Goal: Information Seeking & Learning: Learn about a topic

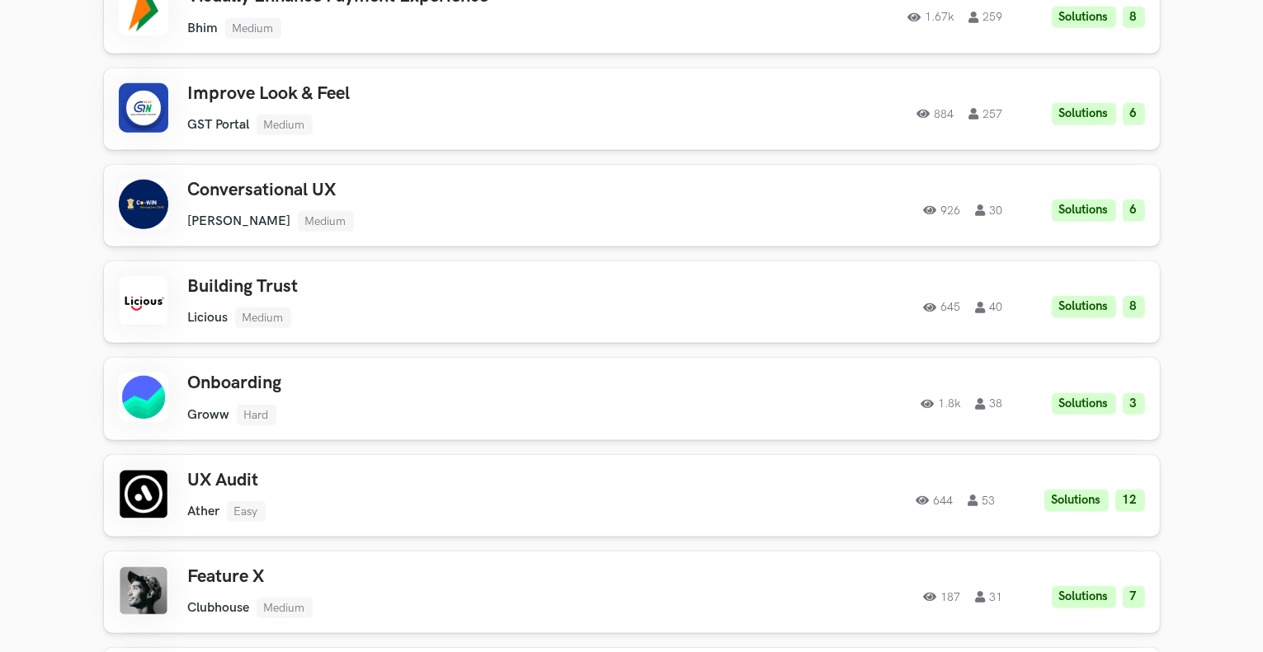
scroll to position [1237, 0]
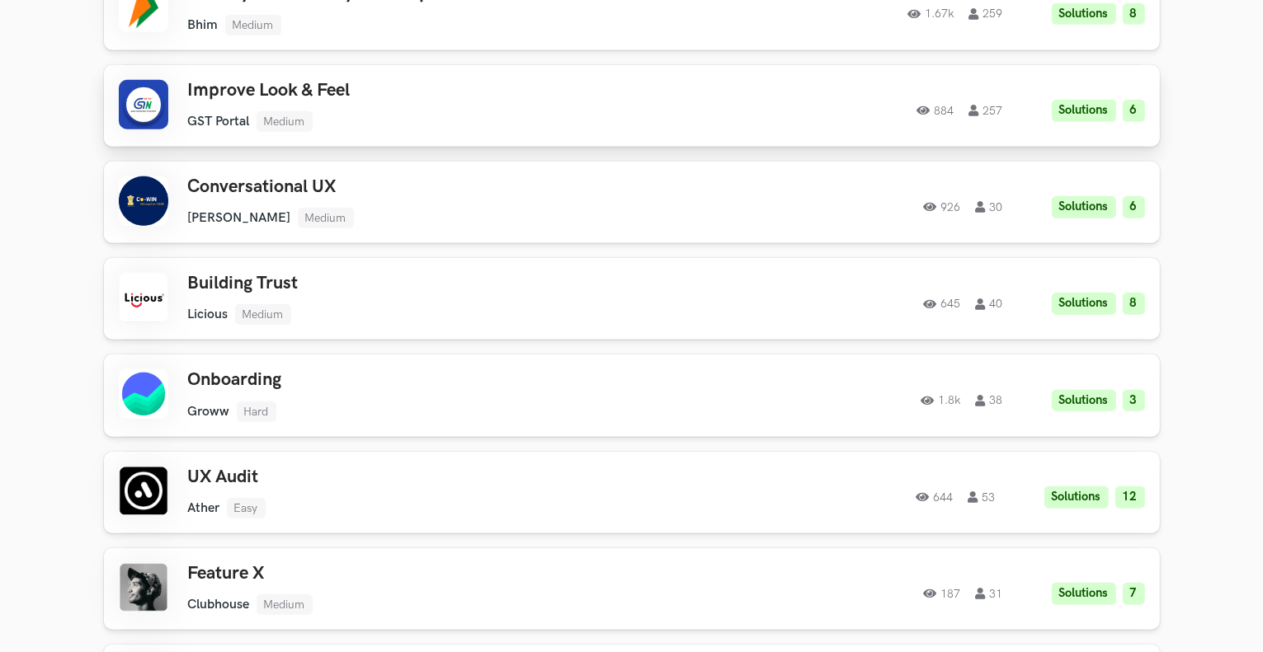
click at [503, 134] on link "Improve Look & Feel GST Portal Medium GST Portal Medium Solutions 6 884 257 884…" at bounding box center [632, 106] width 1056 height 82
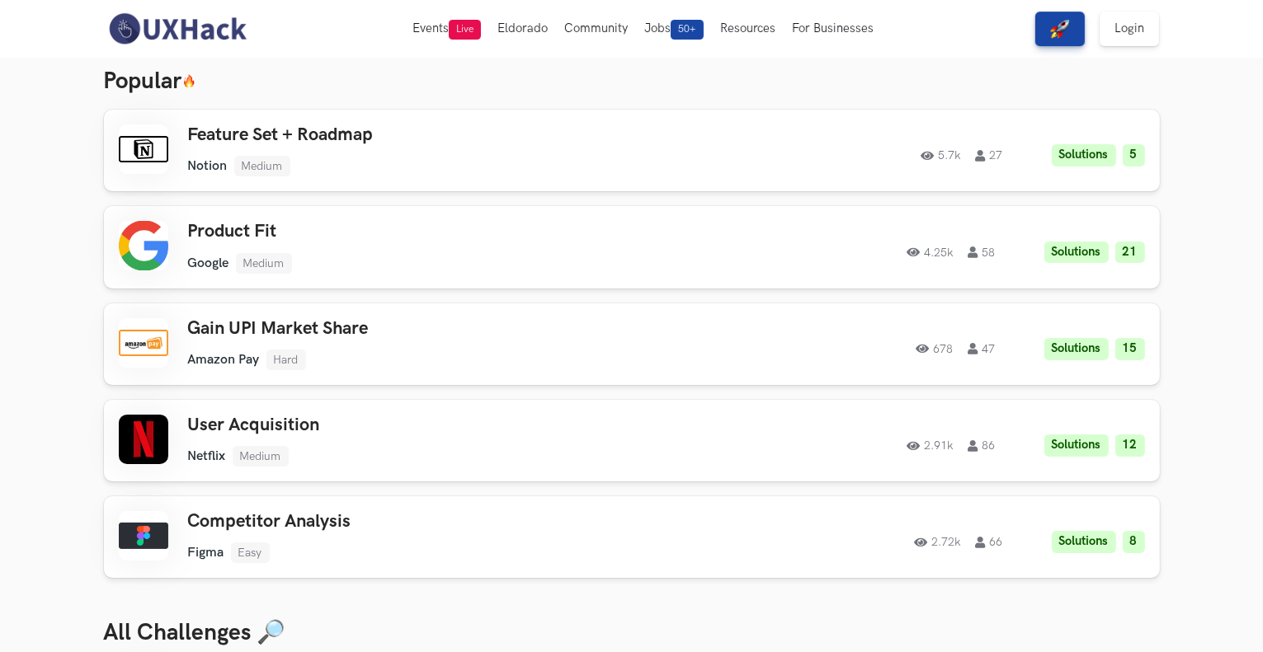
scroll to position [0, 0]
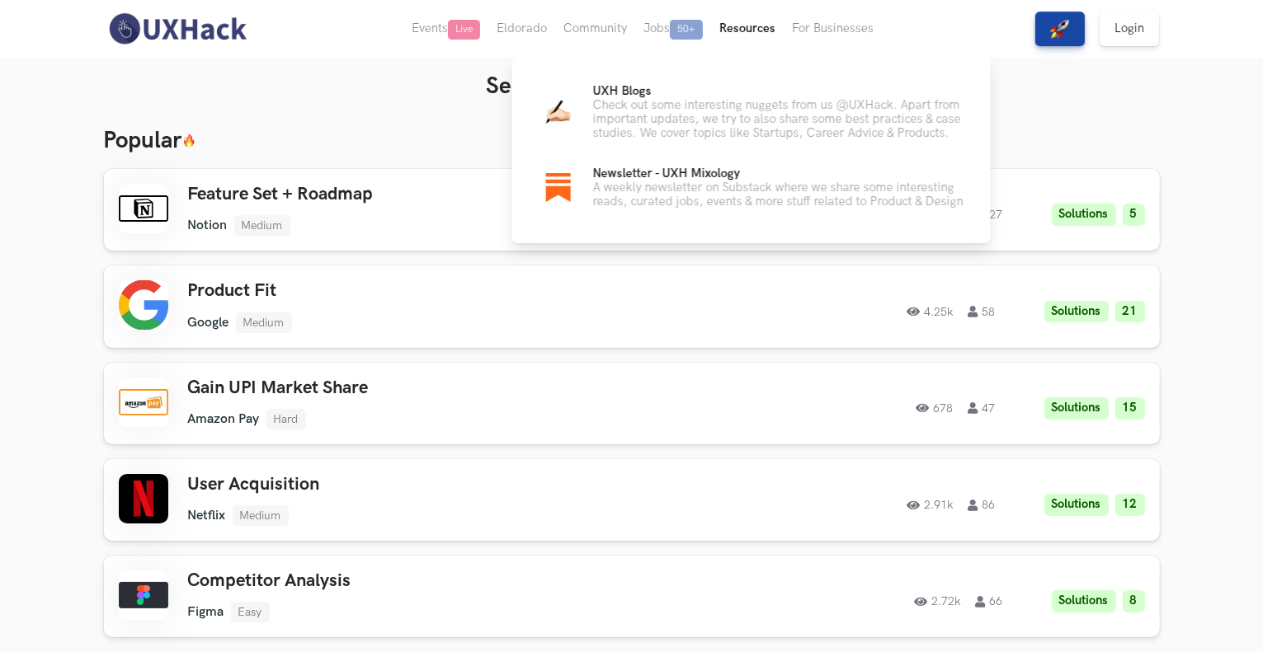
click at [744, 25] on button "Resources" at bounding box center [747, 29] width 73 height 58
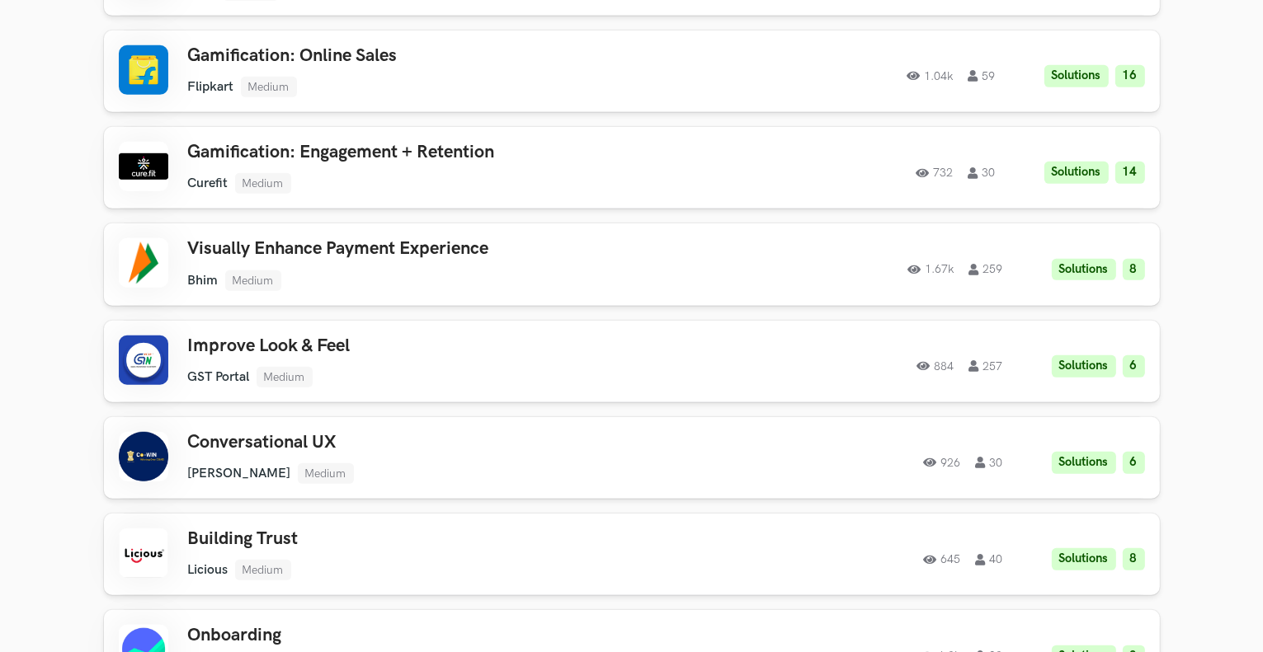
scroll to position [990, 0]
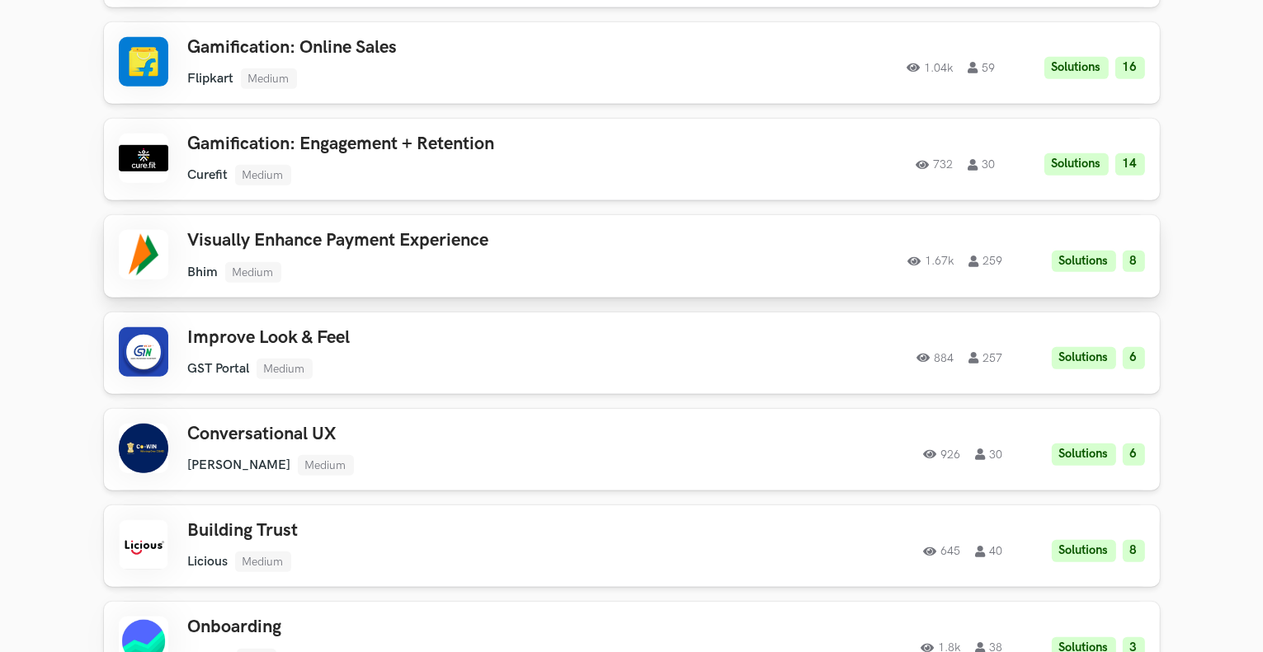
click at [402, 266] on ul "Bhim Medium" at bounding box center [422, 272] width 468 height 21
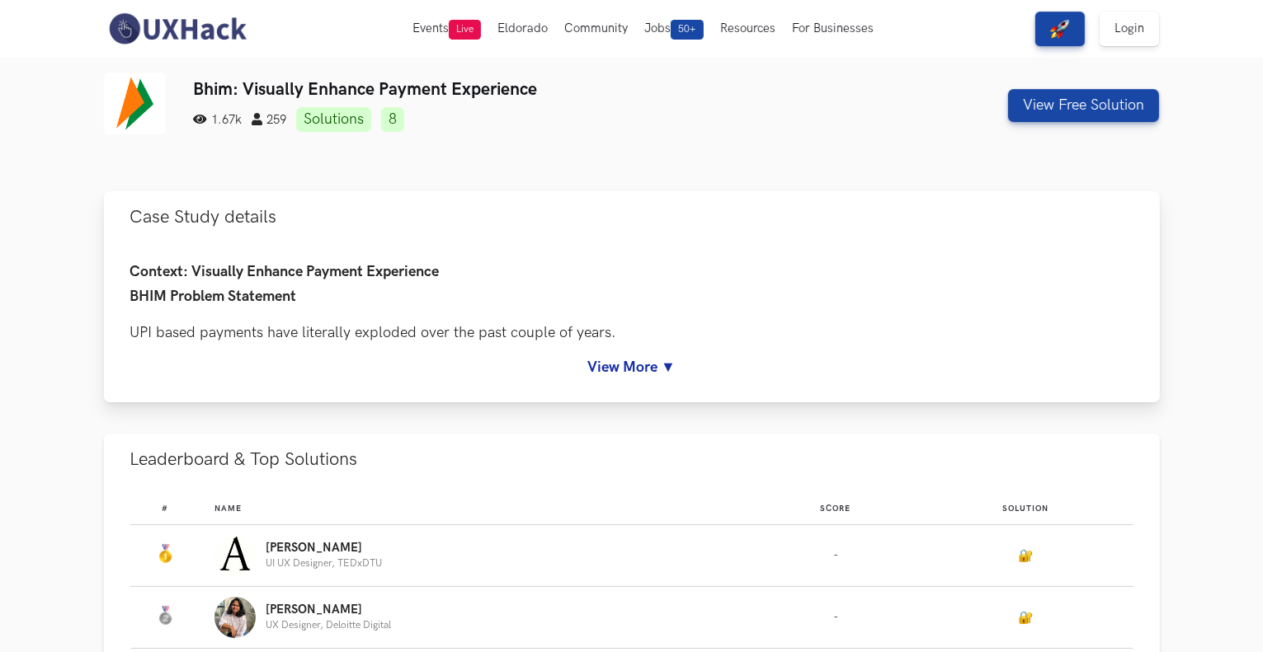
click at [608, 361] on link "View More ▼" at bounding box center [631, 367] width 1003 height 17
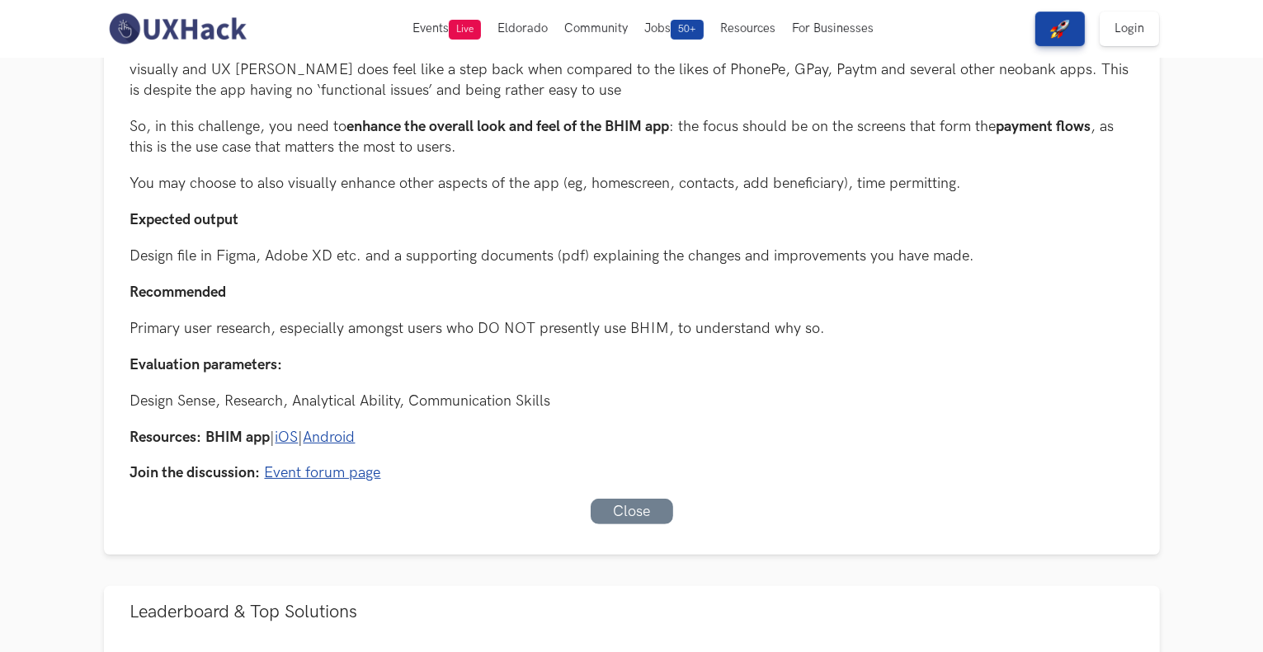
scroll to position [296, 0]
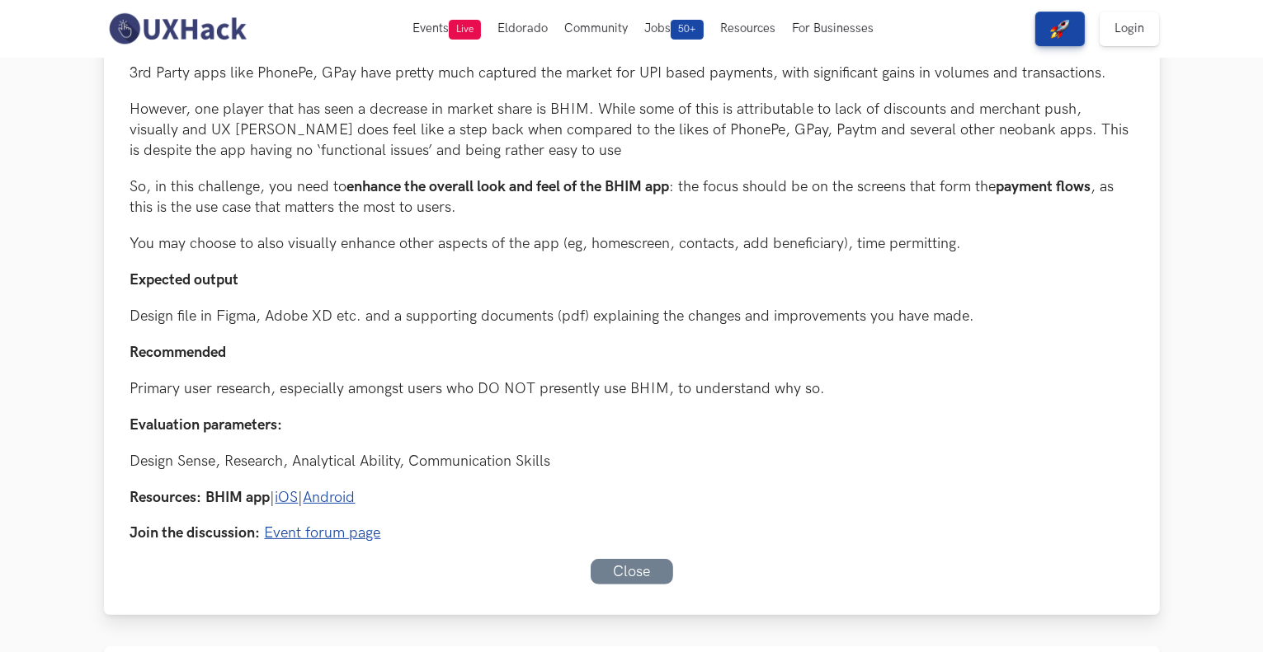
click at [351, 530] on link "Event forum page" at bounding box center [323, 533] width 116 height 17
